Goal: Understand process/instructions

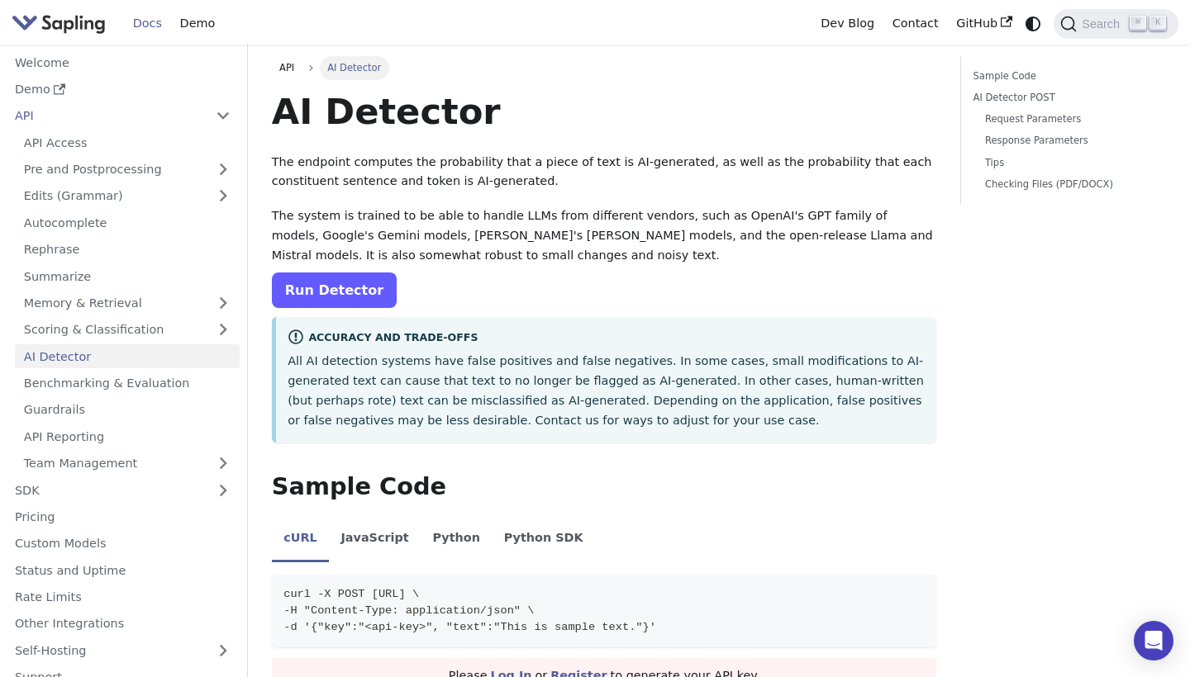
click at [337, 286] on link "Run Detector" at bounding box center [334, 291] width 125 height 36
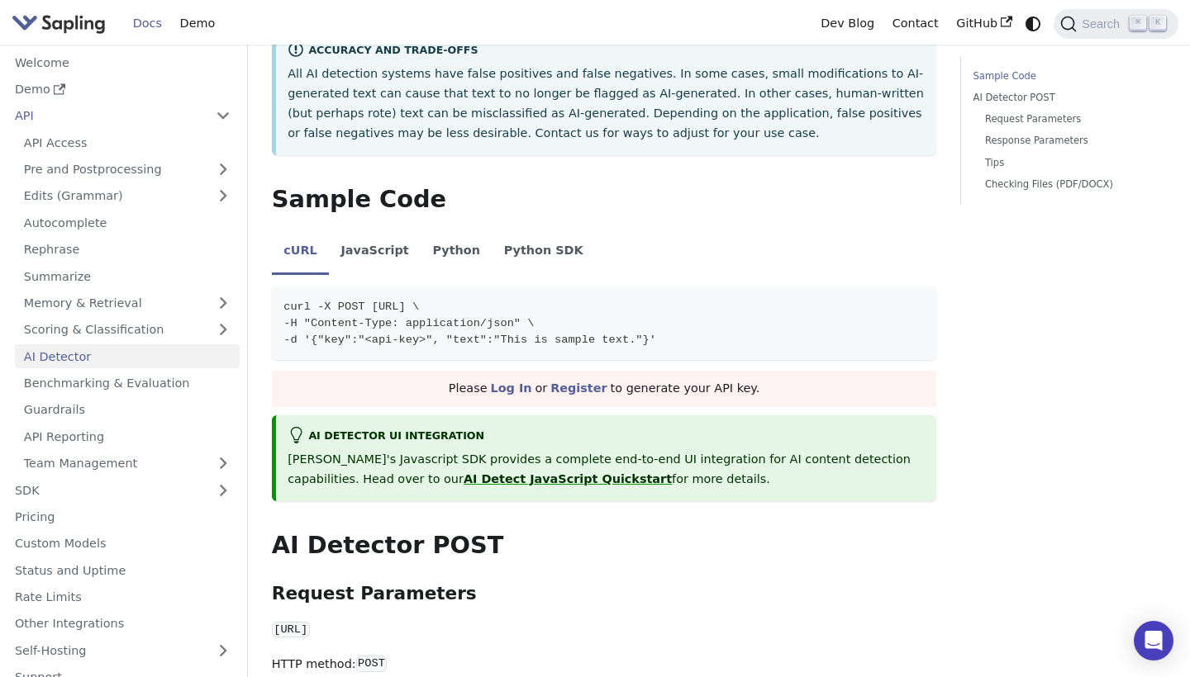
scroll to position [291, 0]
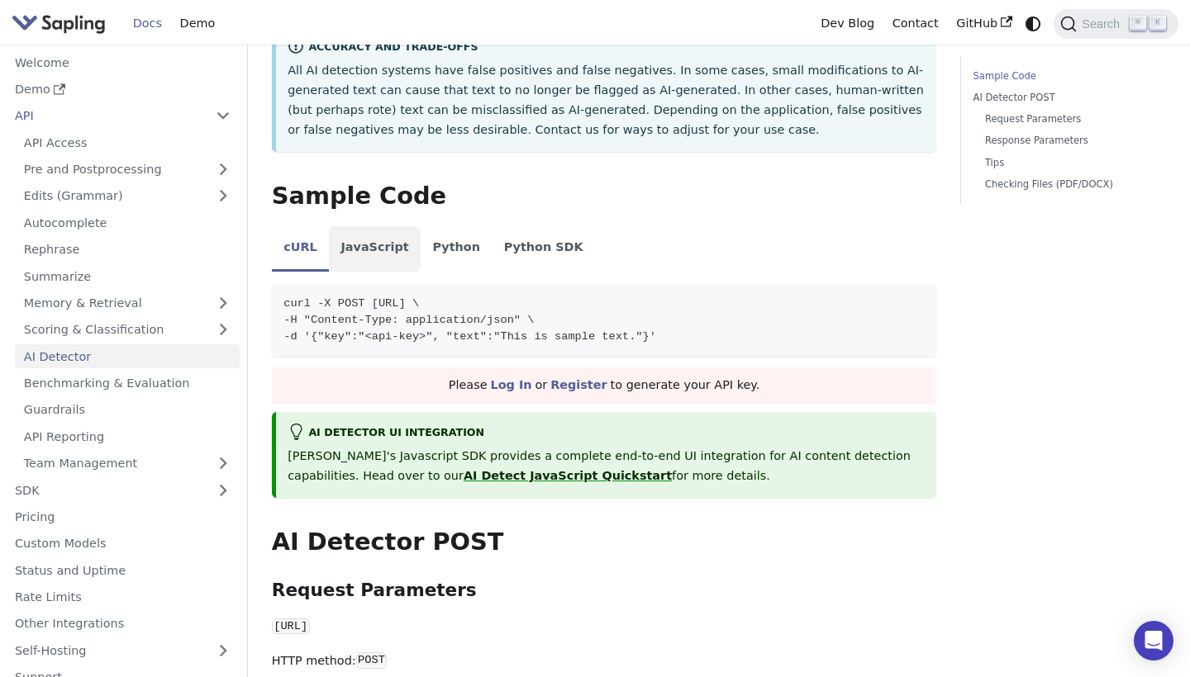
click at [381, 239] on li "JavaScript" at bounding box center [375, 249] width 92 height 46
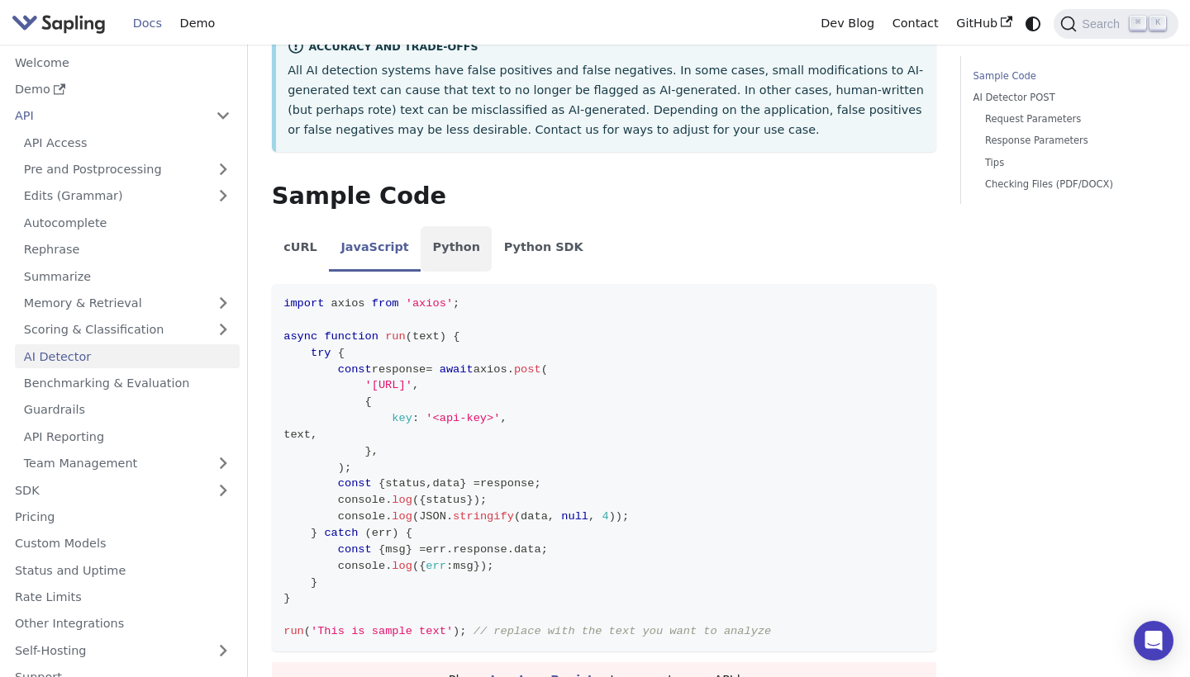
click at [436, 239] on li "Python" at bounding box center [455, 249] width 71 height 46
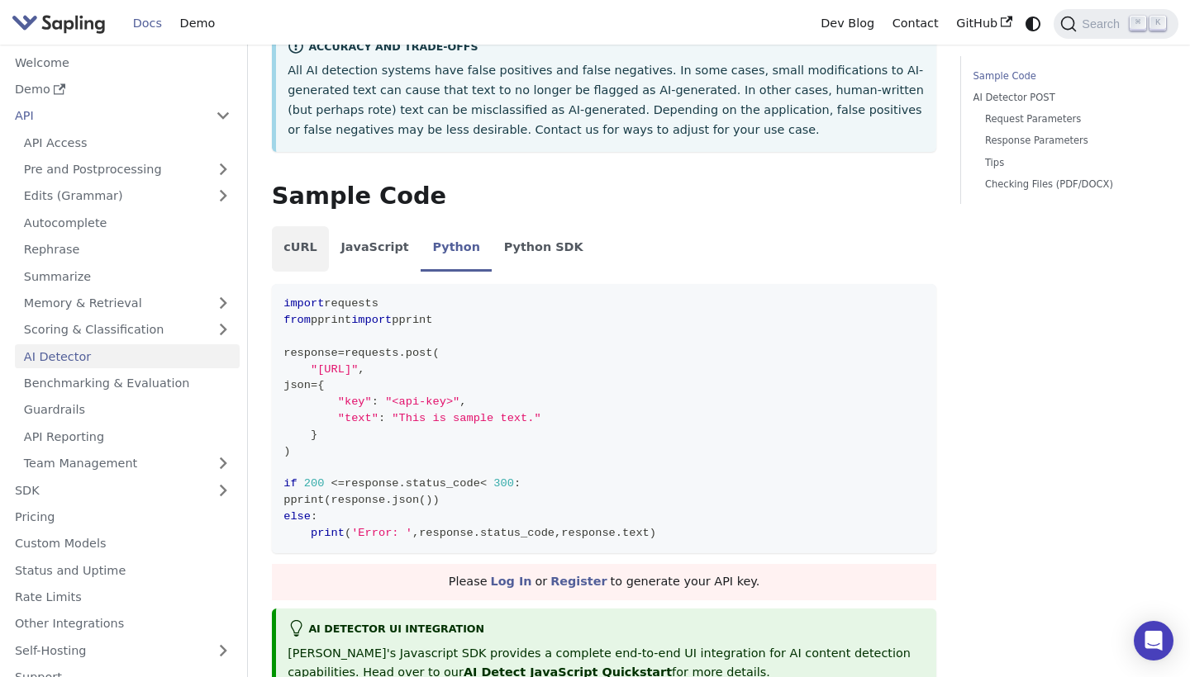
click at [303, 247] on li "cURL" at bounding box center [300, 249] width 57 height 46
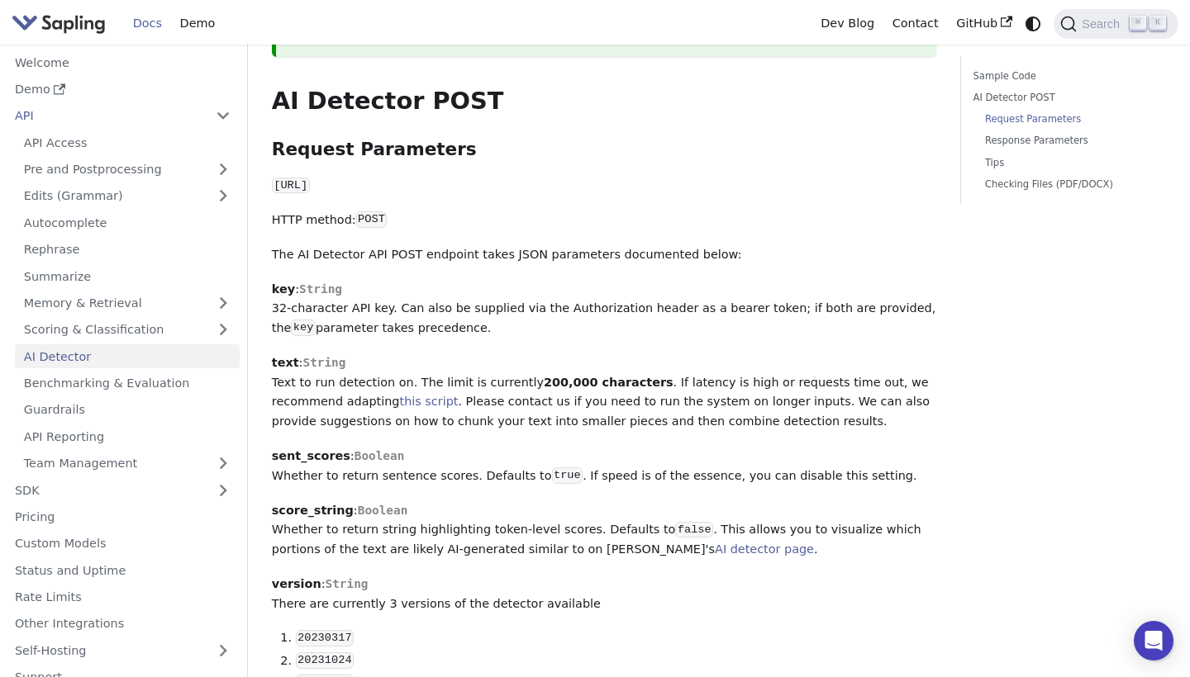
scroll to position [724, 0]
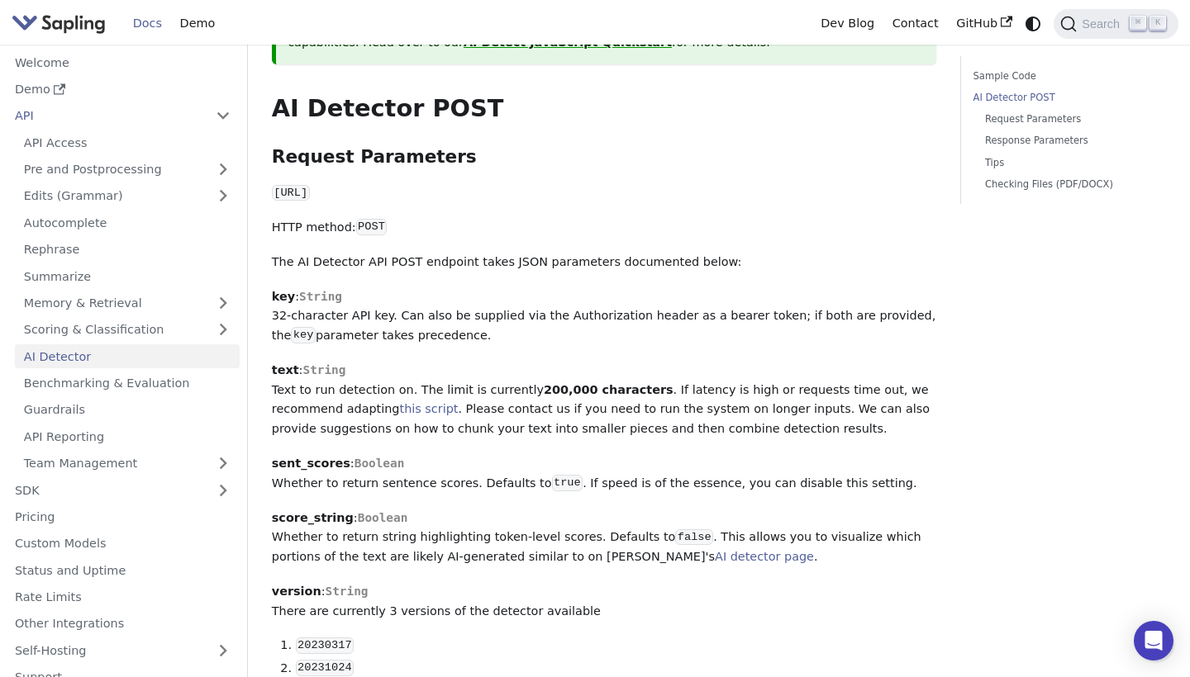
drag, startPoint x: 278, startPoint y: 179, endPoint x: 468, endPoint y: 329, distance: 241.8
click at [468, 329] on div "AI Detector The endpoint computes the probability that a piece of text is AI-ge…" at bounding box center [604, 641] width 665 height 2552
click at [468, 329] on p "key : String 32-character API key. Can also be supplied via the Authorization h…" at bounding box center [604, 316] width 665 height 59
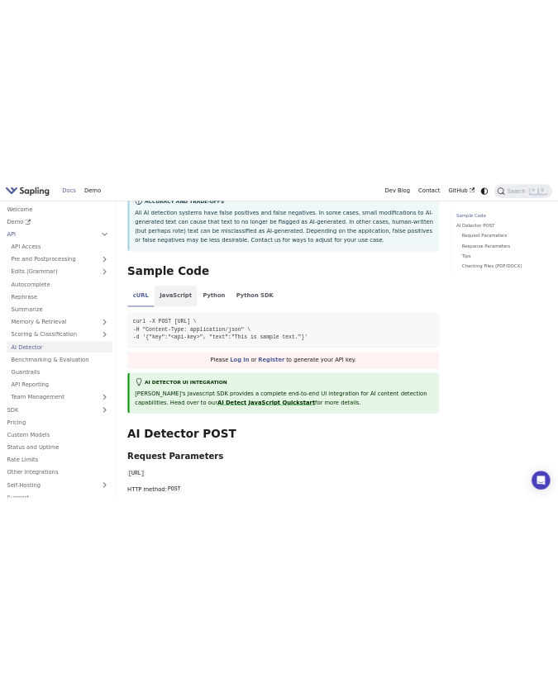
scroll to position [294, 0]
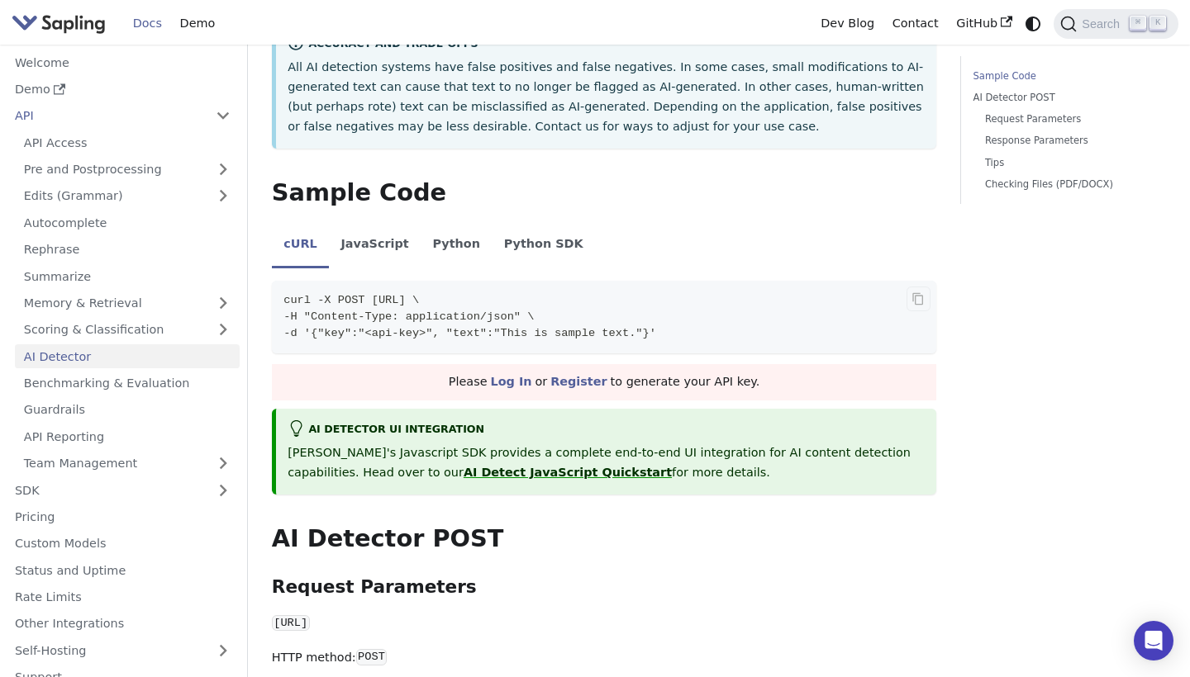
drag, startPoint x: 704, startPoint y: 316, endPoint x: 274, endPoint y: 293, distance: 430.2
click at [274, 293] on code "curl -X POST https://api.sapling.ai/api/v1/aidetect \ -H "Content-Type: applica…" at bounding box center [604, 317] width 665 height 73
copy code "curl -X POST https://api.sapling.ai/api/v1/aidetect \ -H "Content-Type: applica…"
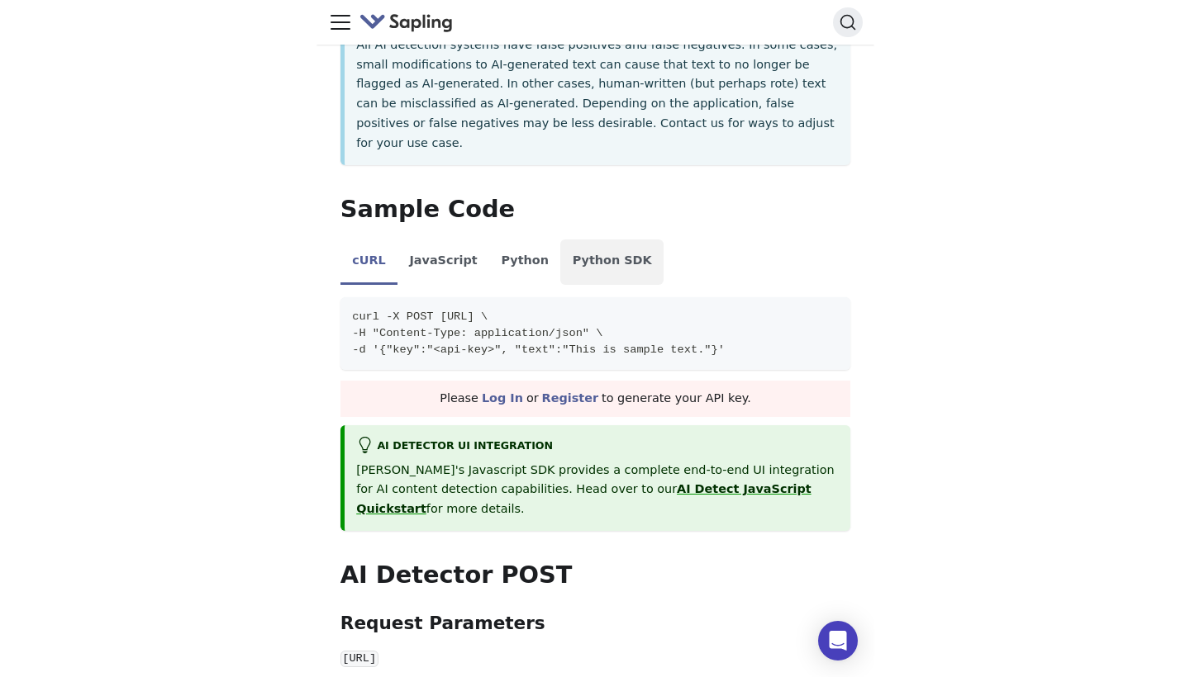
scroll to position [420, 0]
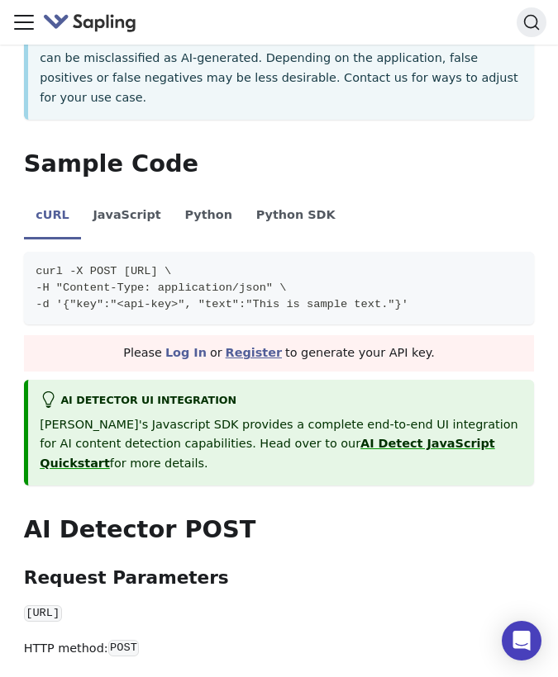
click at [249, 346] on link "Register" at bounding box center [254, 352] width 56 height 13
